Goal: Task Accomplishment & Management: Use online tool/utility

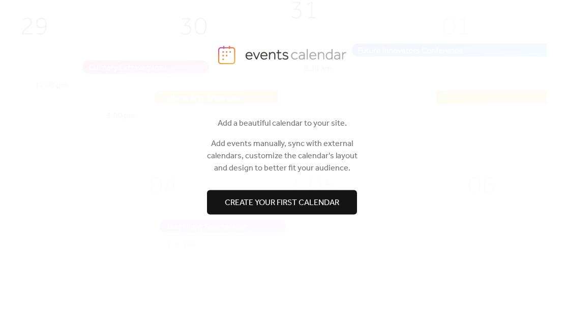
scroll to position [9, 0]
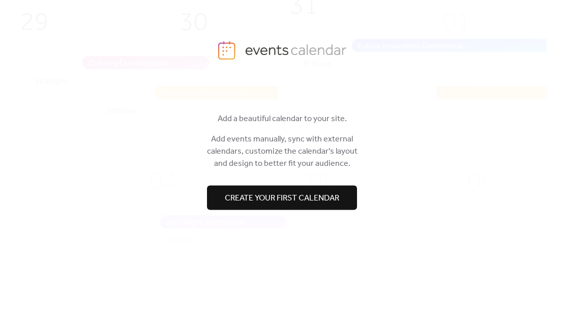
click at [286, 194] on span "Create your first calendar" at bounding box center [282, 198] width 114 height 12
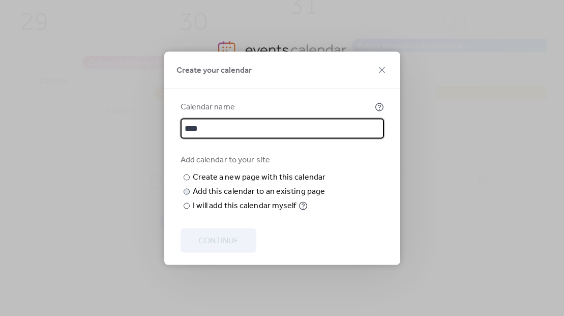
type input "****"
click at [236, 197] on div "Add this calendar to an existing page" at bounding box center [259, 191] width 133 height 12
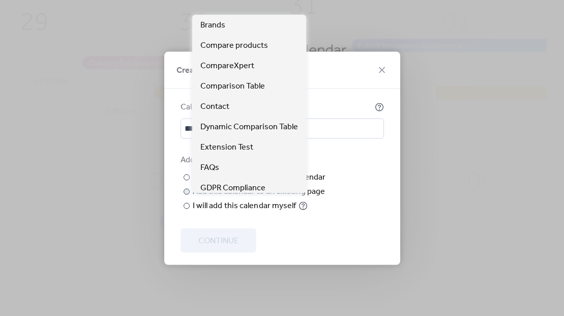
click at [0, 0] on span "Choose page" at bounding box center [0, 0] width 0 height 0
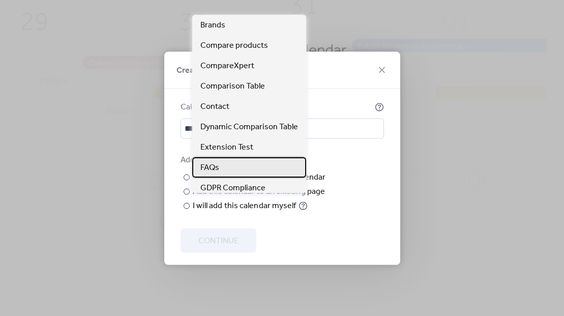
click at [248, 169] on div "FAQs" at bounding box center [249, 167] width 114 height 20
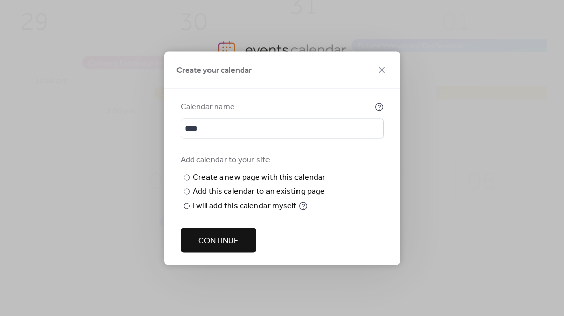
click at [236, 246] on span "Continue" at bounding box center [218, 240] width 40 height 12
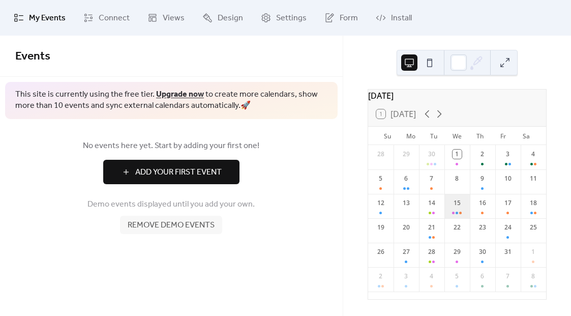
scroll to position [6, 0]
click at [189, 166] on span "Add Your First Event" at bounding box center [178, 172] width 86 height 12
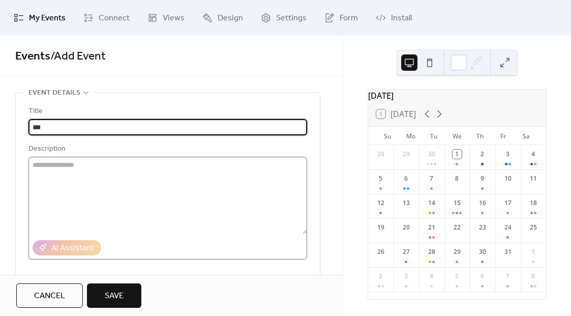
type input "***"
click at [114, 176] on textarea at bounding box center [167, 195] width 278 height 77
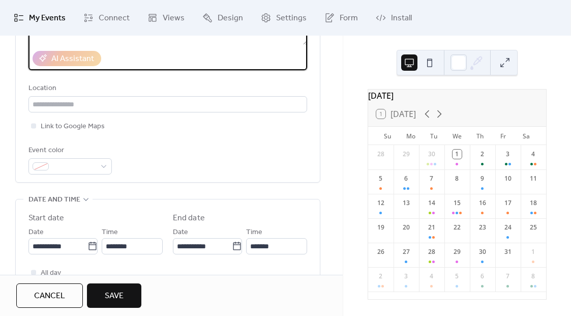
scroll to position [277, 0]
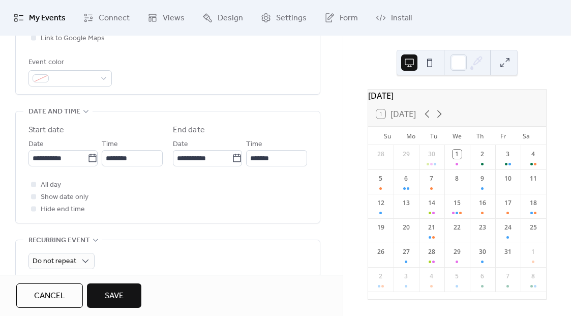
type textarea "****"
click at [123, 301] on span "Save" at bounding box center [114, 296] width 19 height 12
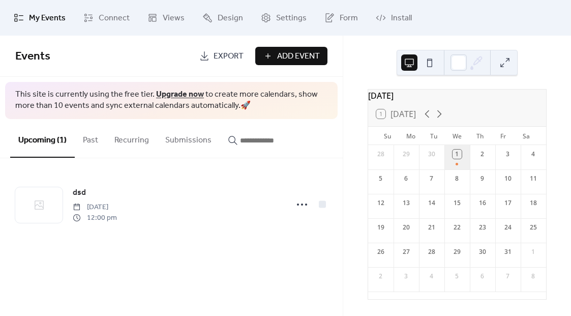
click at [454, 154] on div "1" at bounding box center [456, 157] width 25 height 24
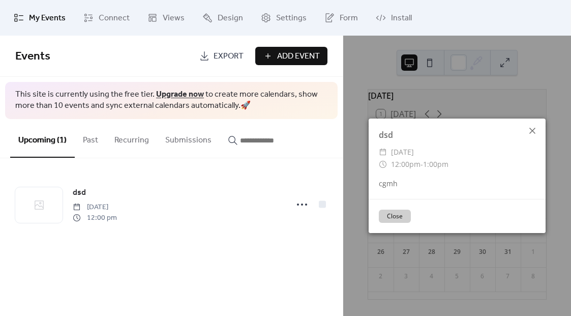
click at [538, 127] on icon at bounding box center [532, 131] width 12 height 12
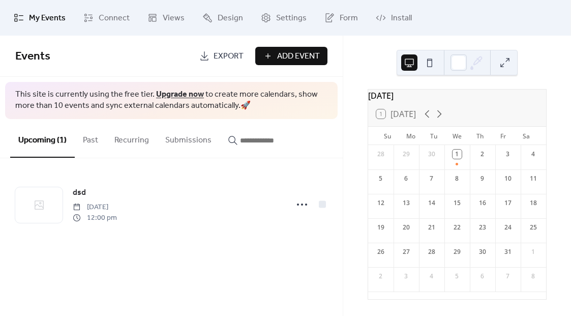
click at [426, 58] on button at bounding box center [429, 62] width 16 height 16
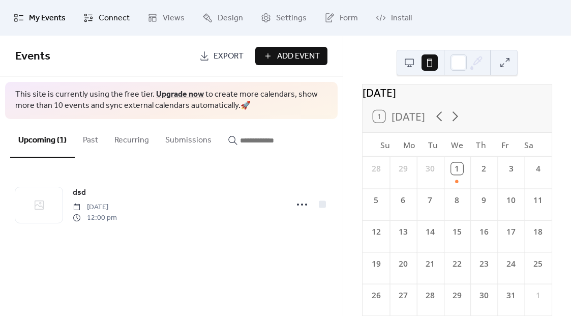
click at [103, 22] on span "Connect" at bounding box center [114, 18] width 31 height 12
